Goal: Task Accomplishment & Management: Complete application form

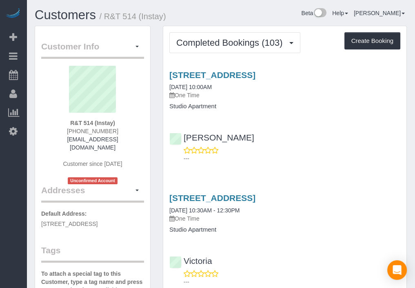
click at [388, 36] on button "Create Booking" at bounding box center [373, 40] width 56 height 17
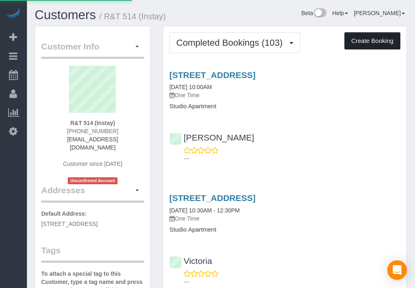
select select "IA"
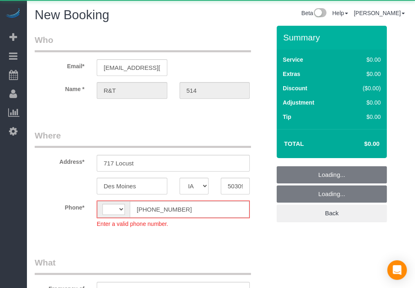
select select "object:4067"
select select "string:US"
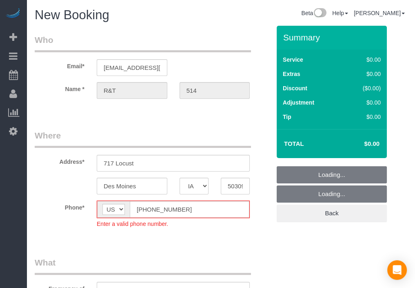
select select "object:4408"
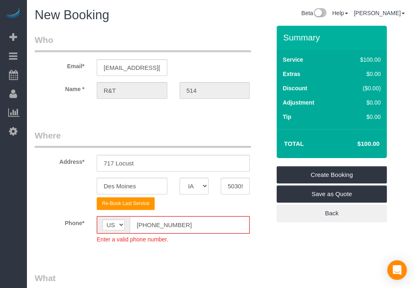
click at [147, 223] on input "(555) 555-5555" at bounding box center [190, 224] width 120 height 17
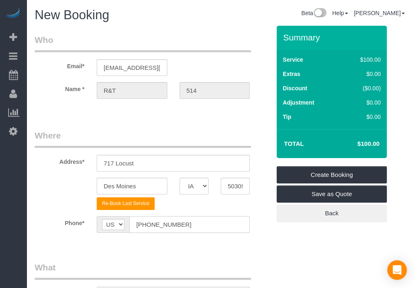
type input "(515) 555-5555"
click at [270, 230] on div "Phone* AF AL DZ AD AO AI AQ AG AR AM AW AU AT AZ BS BH BD BB BY BE BZ BJ BM BT …" at bounding box center [153, 224] width 248 height 17
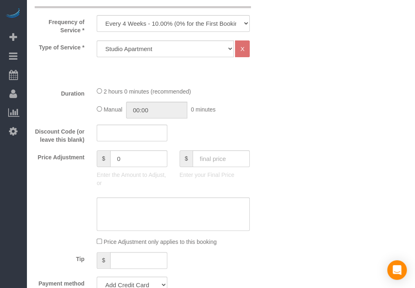
scroll to position [243, 0]
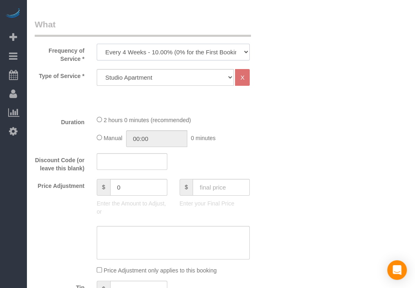
click at [221, 54] on select "Every 6 Weeks (0% for the First Booking) One Time Every 8 Weeks (0% for the Fir…" at bounding box center [173, 52] width 153 height 17
select select "object:4410"
click at [97, 44] on select "Every 6 Weeks (0% for the First Booking) One Time Every 8 Weeks (0% for the Fir…" at bounding box center [173, 52] width 153 height 17
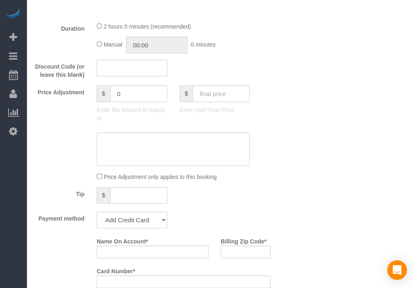
scroll to position [349, 0]
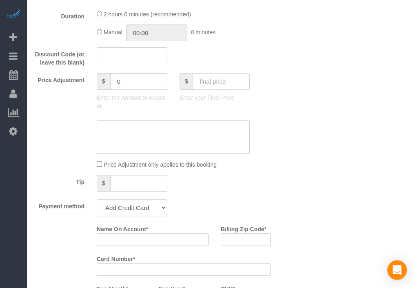
click at [238, 83] on input "text" at bounding box center [221, 81] width 57 height 17
type input "70"
click at [301, 154] on div "Who Email* archway991@fake.com Name * R&T 514 Where Address* 717 Locust Des Moi…" at bounding box center [221, 218] width 373 height 1082
type input "-30"
click at [121, 212] on select "Add Credit Card Cash Check Paypal" at bounding box center [132, 207] width 71 height 17
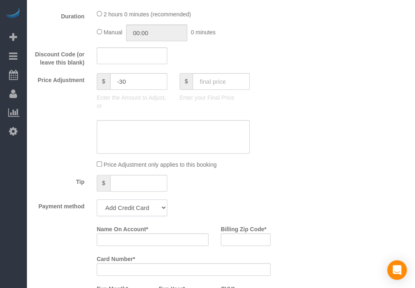
select select "string:check"
click at [97, 199] on select "Add Credit Card Cash Check Paypal" at bounding box center [132, 207] width 71 height 17
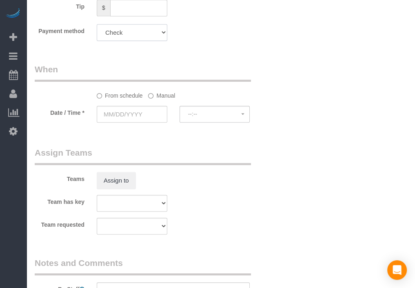
scroll to position [530, 0]
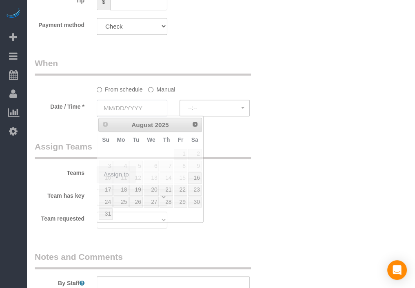
click at [146, 107] on input "text" at bounding box center [132, 108] width 71 height 17
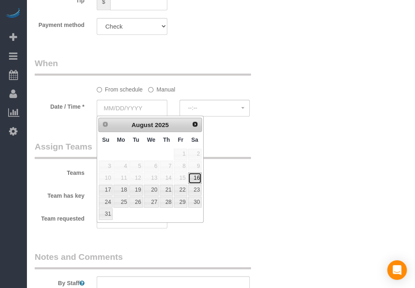
click at [195, 176] on link "16" at bounding box center [194, 177] width 13 height 11
type input "08/16/2025"
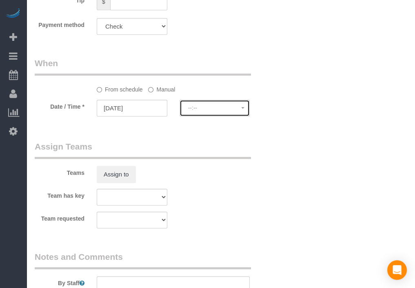
click at [229, 110] on span "--:--" at bounding box center [215, 108] width 54 height 7
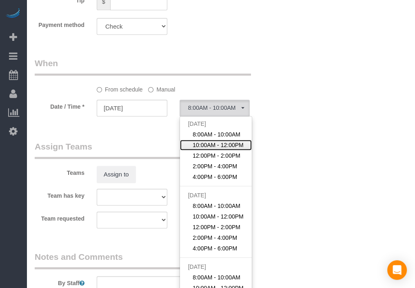
click at [223, 141] on span "10:00AM - 12:00PM" at bounding box center [218, 145] width 51 height 8
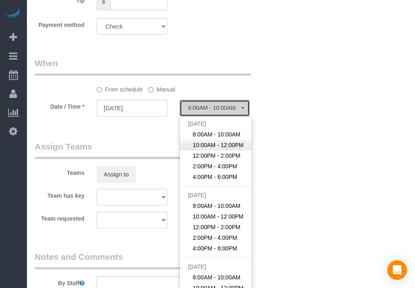
select select "spot2"
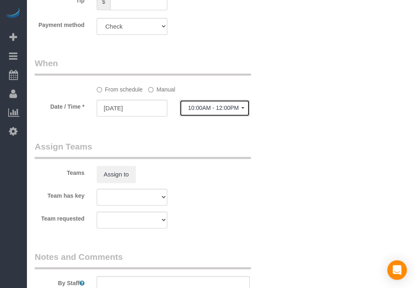
scroll to position [712, 0]
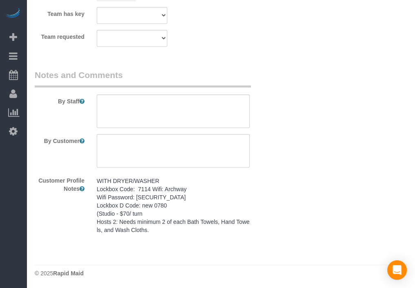
click at [205, 177] on pre "WITH DRYER/WASHER Lockbox Code: 7114 Wifi: Archway Wifi Password: Archwayhosp1 …" at bounding box center [173, 205] width 153 height 57
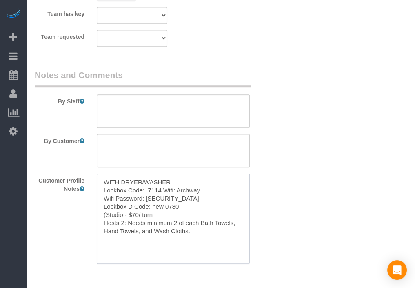
click at [205, 177] on textarea "WITH DRYER/WASHER Lockbox Code: 7114 Wifi: Archway Wifi Password: Archwayhosp1 …" at bounding box center [173, 219] width 153 height 90
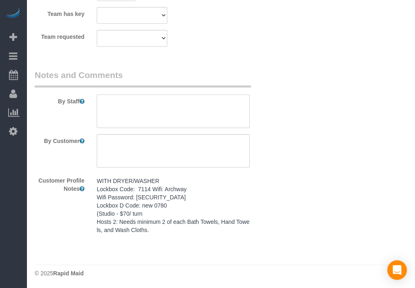
paste textarea "WITH DRYER/WASHER Lockbox Code: 7114 Wifi: Archway Wifi Password: Archwayhosp1 …"
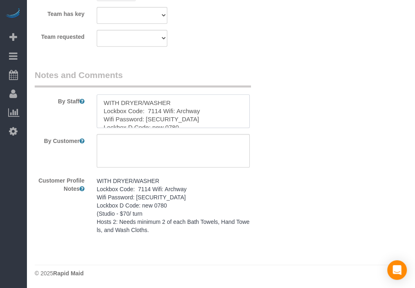
click at [216, 107] on textarea at bounding box center [173, 110] width 153 height 33
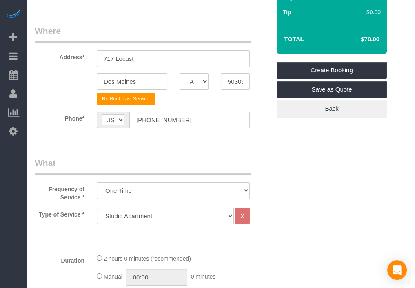
scroll to position [0, 0]
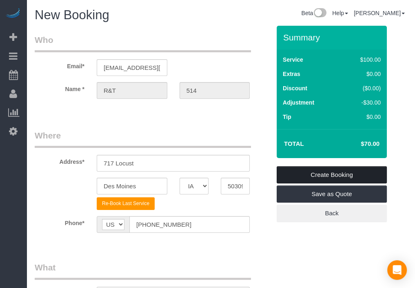
type textarea "WITH DRYER/WASHER Lockbox Code: 7114 Wifi: Archway Wifi Password: Archwayhosp1 …"
click at [314, 174] on link "Create Booking" at bounding box center [332, 174] width 110 height 17
